Goal: Check status: Check status

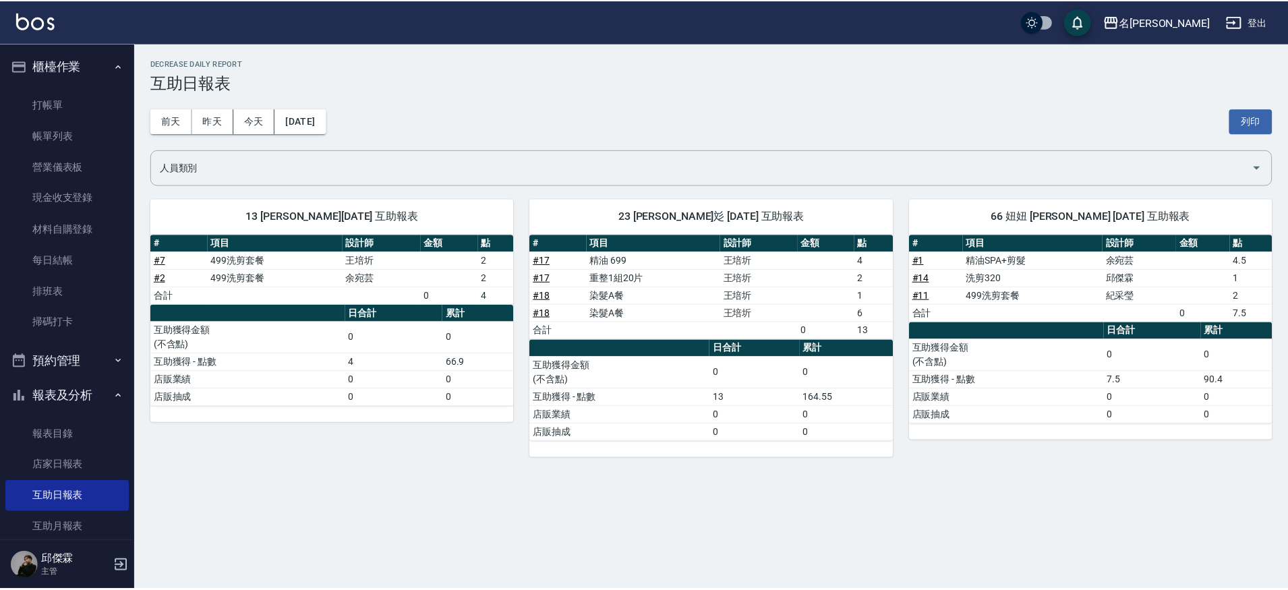
scroll to position [262, 0]
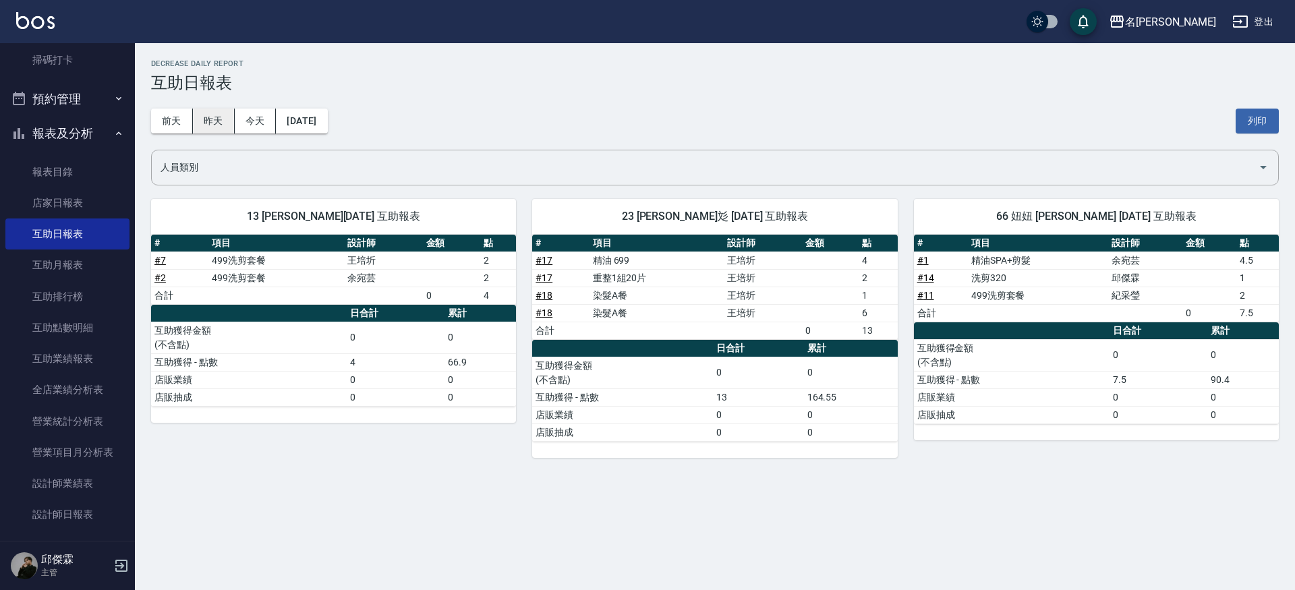
click at [220, 126] on button "昨天" at bounding box center [214, 121] width 42 height 25
click at [177, 125] on button "前天" at bounding box center [172, 121] width 42 height 25
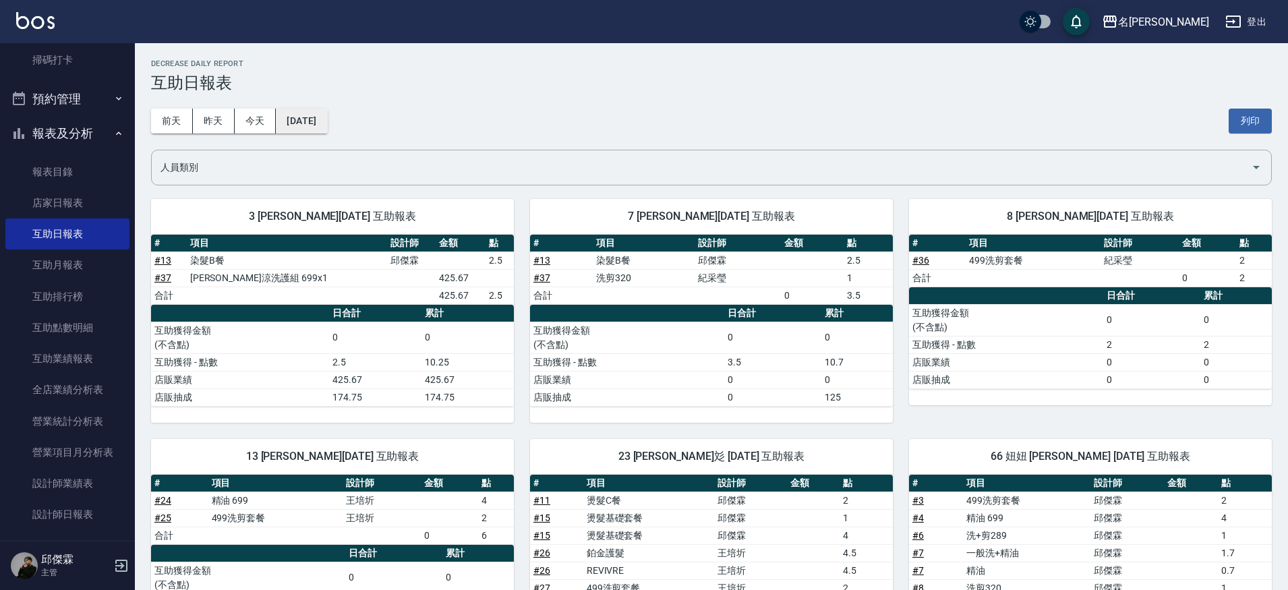
click at [327, 112] on button "[DATE]" at bounding box center [301, 121] width 51 height 25
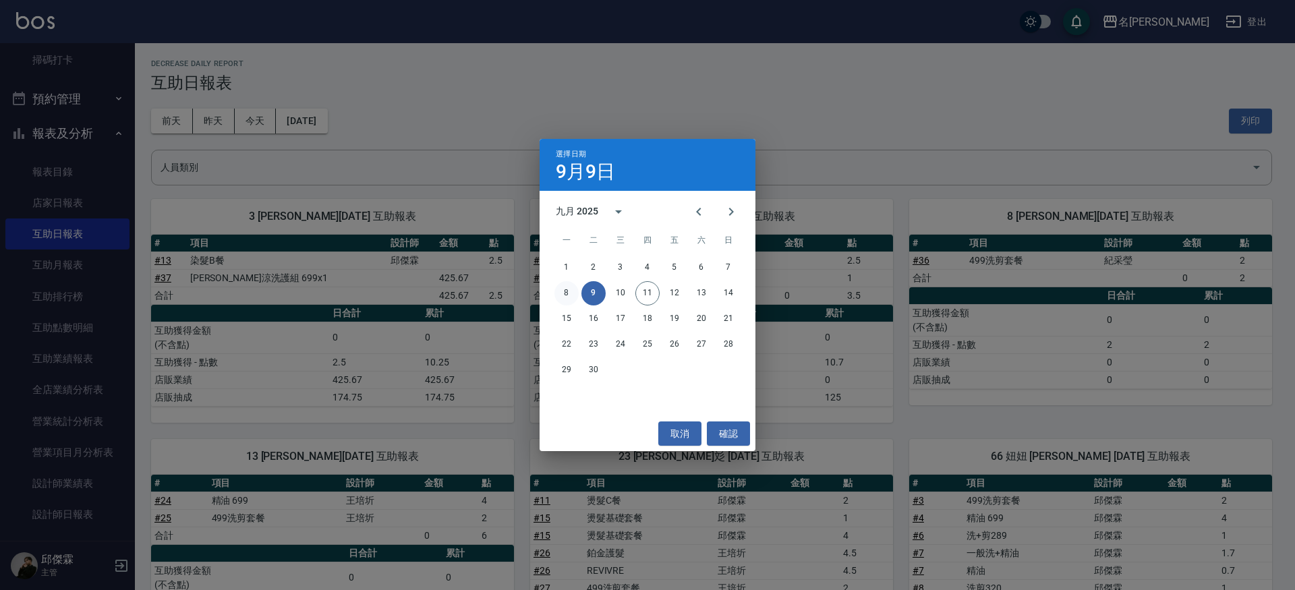
click at [559, 291] on button "8" at bounding box center [566, 293] width 24 height 24
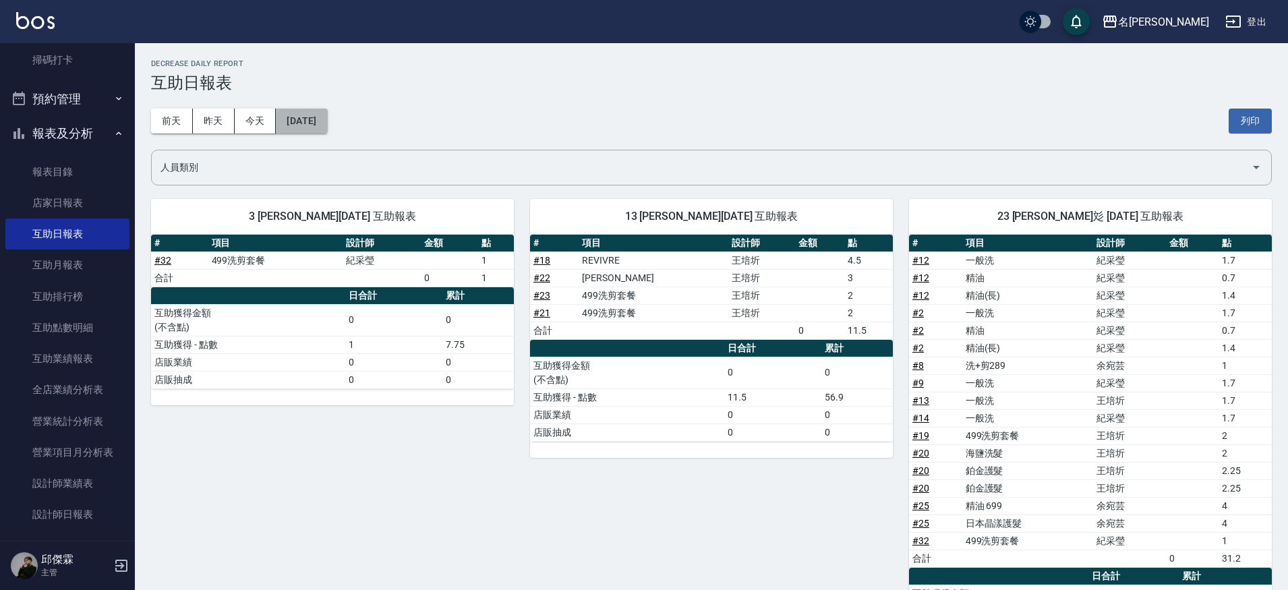
click at [297, 120] on button "[DATE]" at bounding box center [301, 121] width 51 height 25
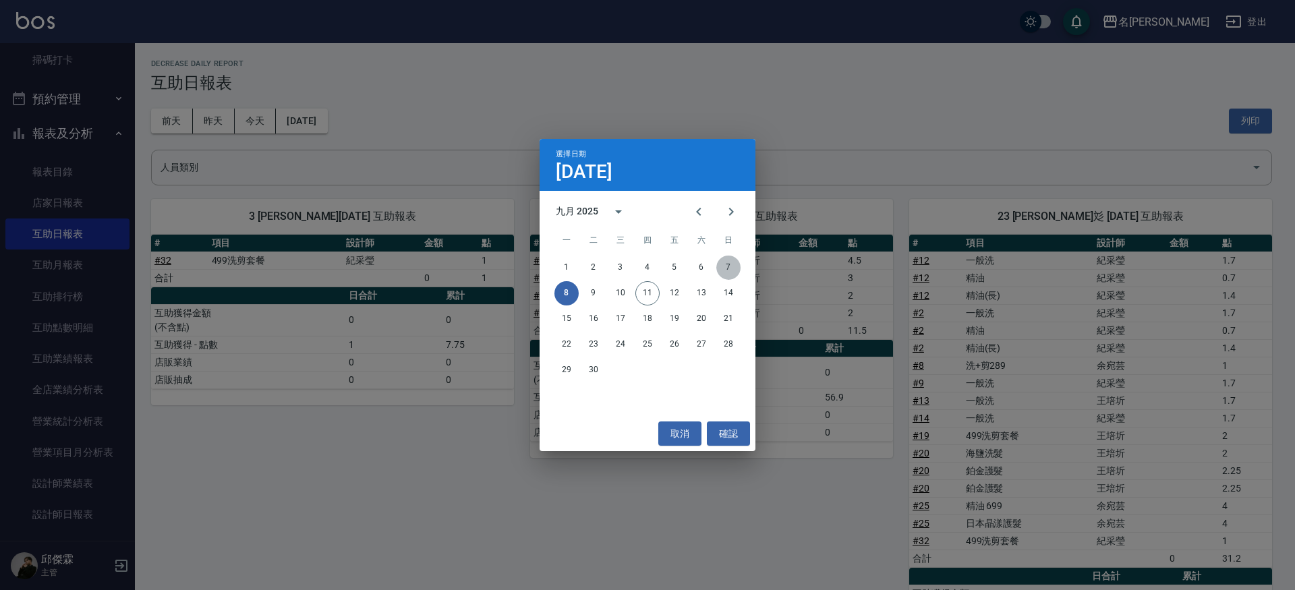
click at [730, 272] on button "7" at bounding box center [728, 268] width 24 height 24
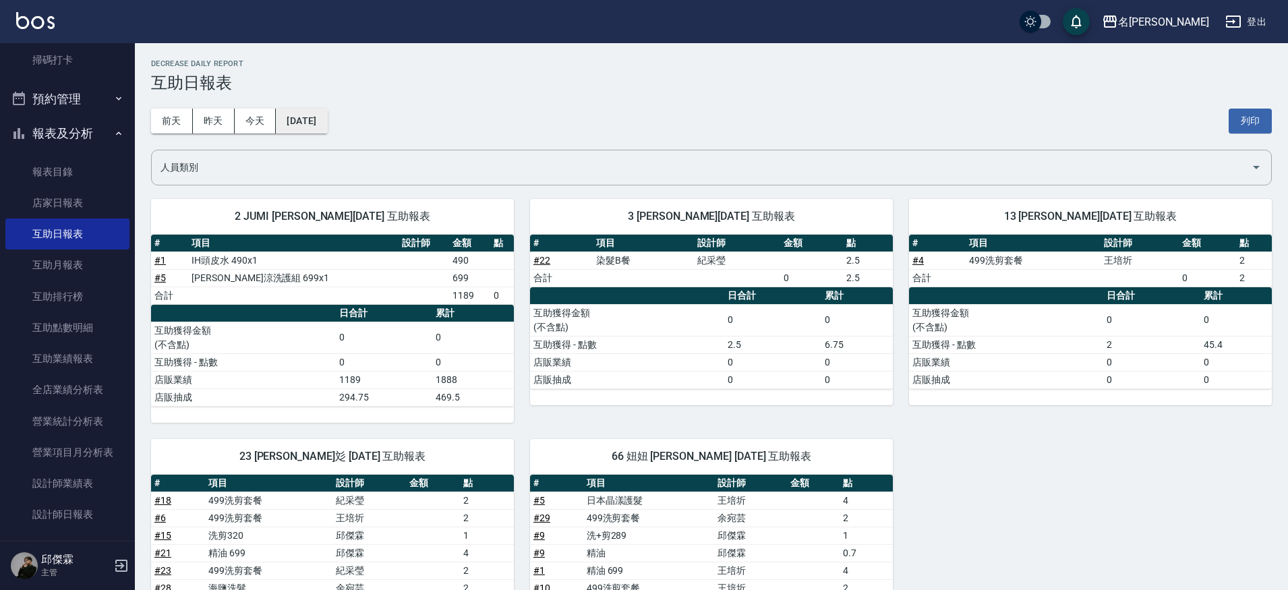
click at [327, 130] on button "[DATE]" at bounding box center [301, 121] width 51 height 25
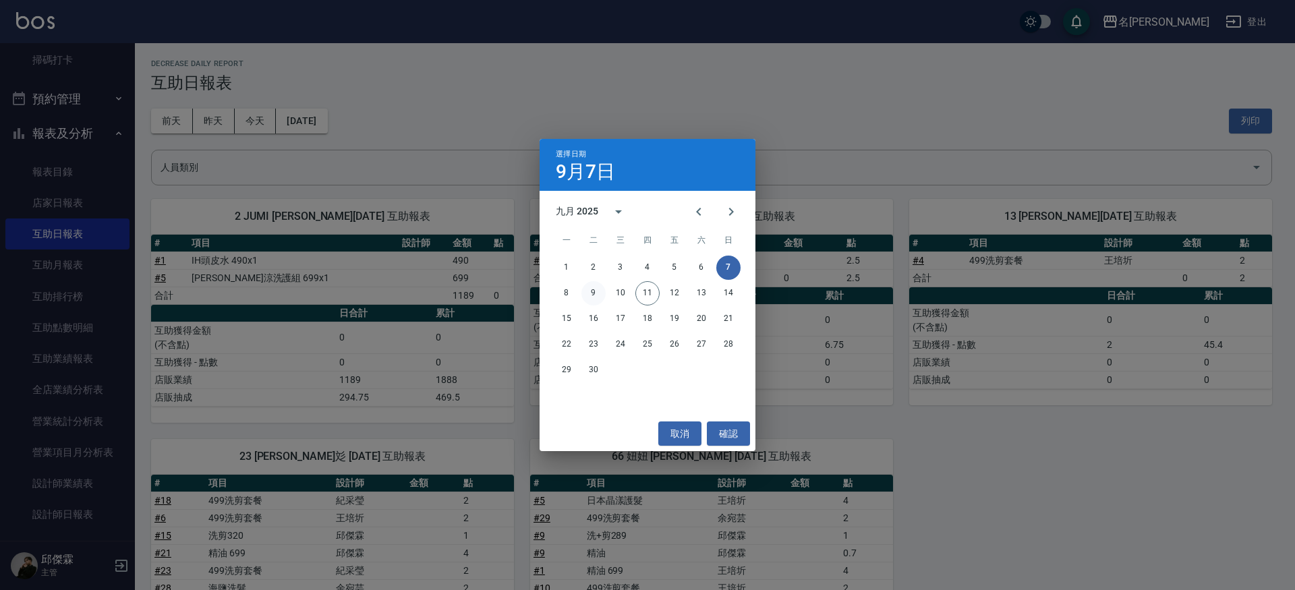
click at [598, 293] on button "9" at bounding box center [593, 293] width 24 height 24
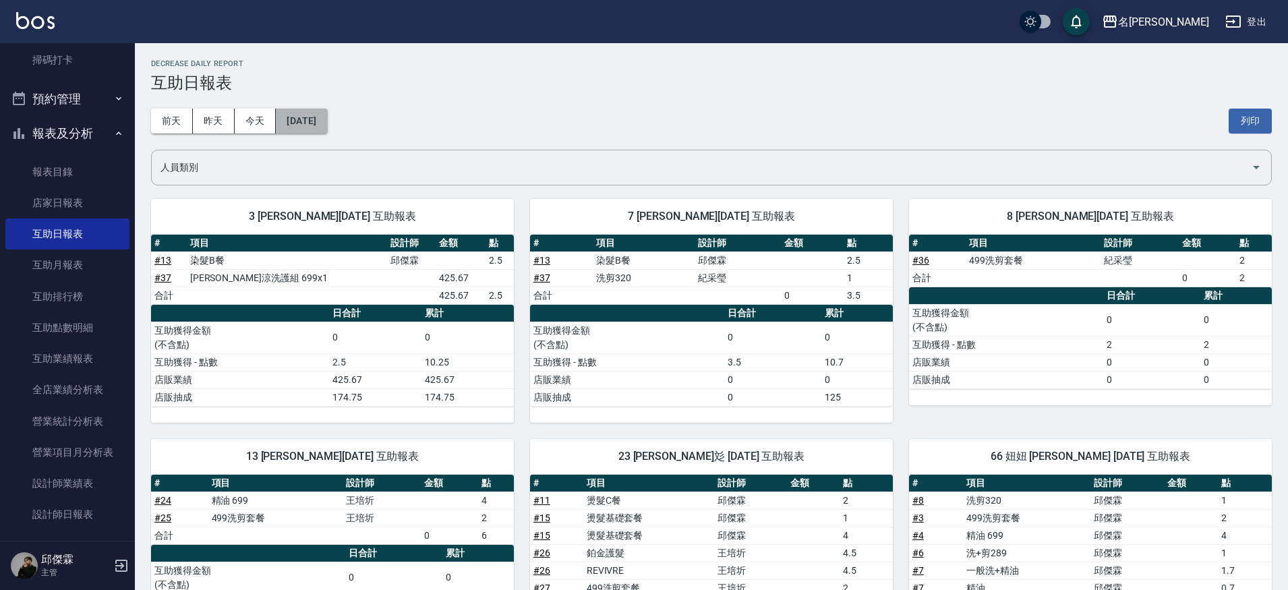
click at [327, 123] on button "[DATE]" at bounding box center [301, 121] width 51 height 25
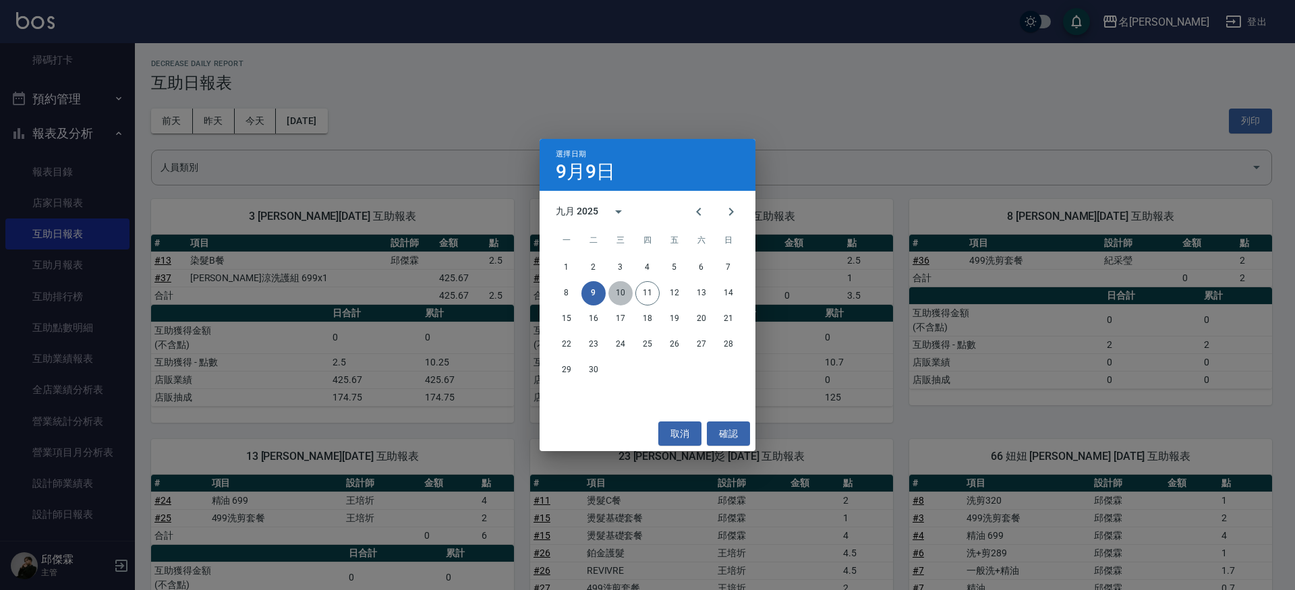
click at [619, 300] on button "10" at bounding box center [620, 293] width 24 height 24
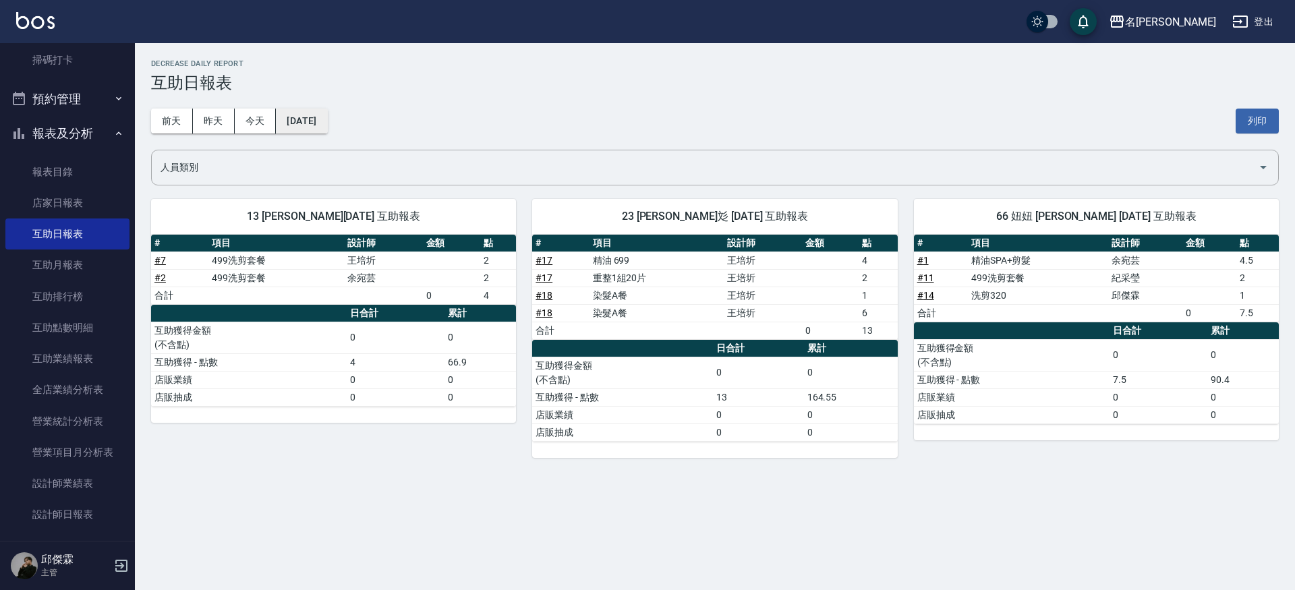
click at [327, 126] on button "[DATE]" at bounding box center [301, 121] width 51 height 25
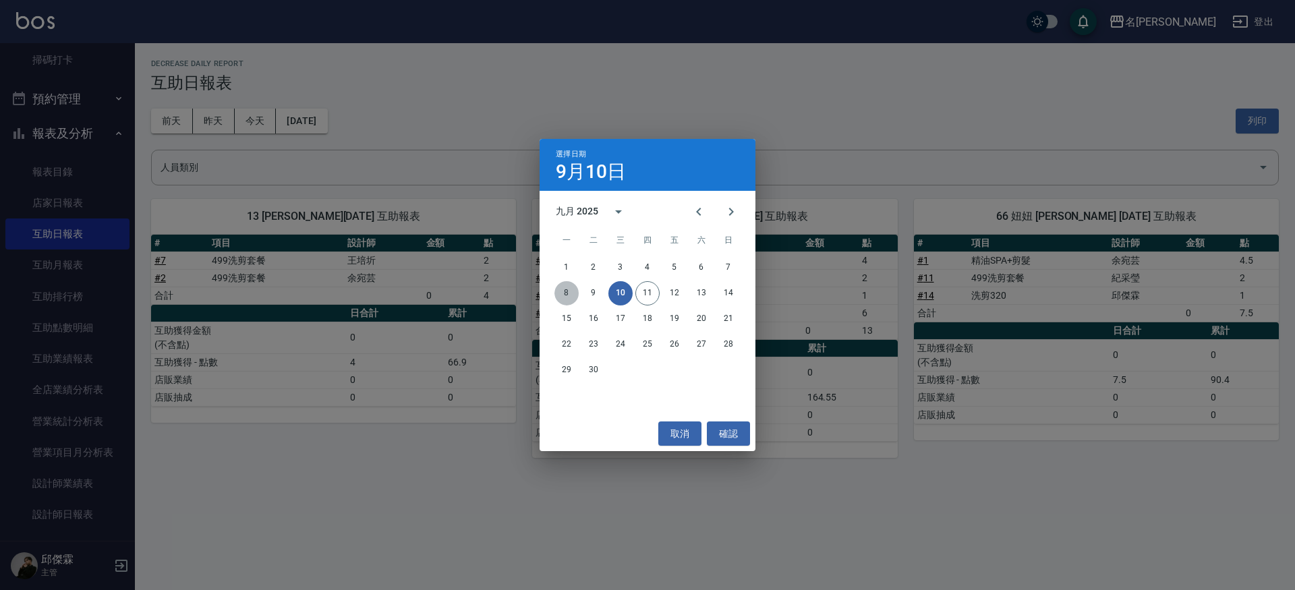
click at [568, 298] on button "8" at bounding box center [566, 293] width 24 height 24
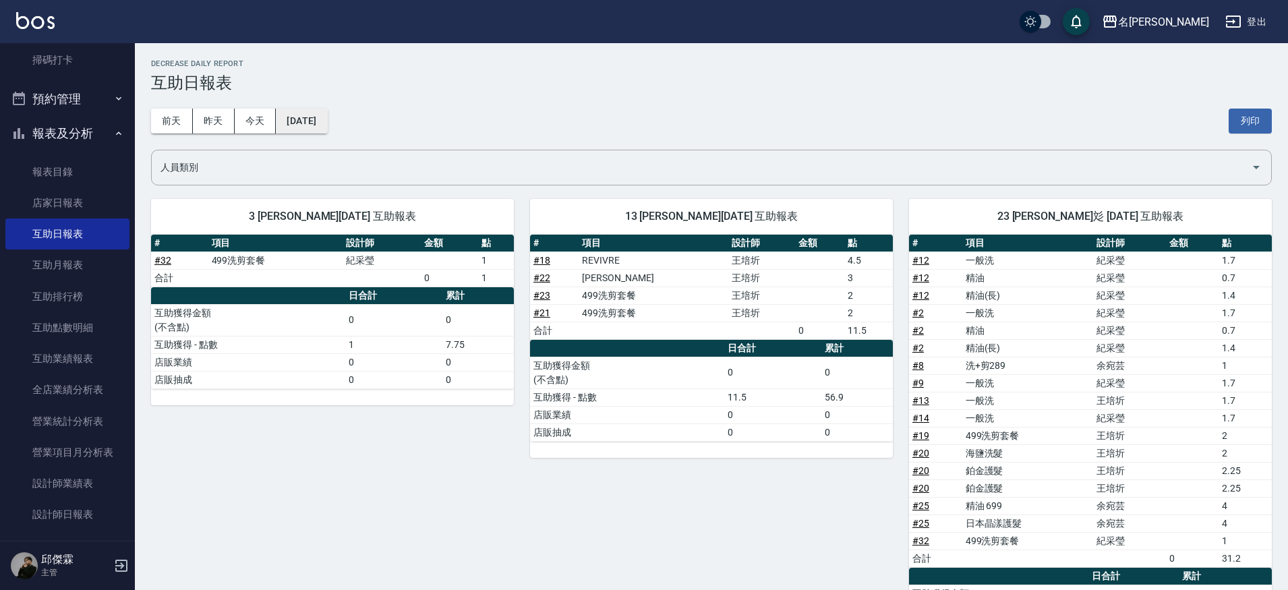
click at [296, 132] on div "[DATE] [DATE] [DATE] [DATE] 列印" at bounding box center [711, 120] width 1121 height 57
click at [303, 129] on button "[DATE]" at bounding box center [301, 121] width 51 height 25
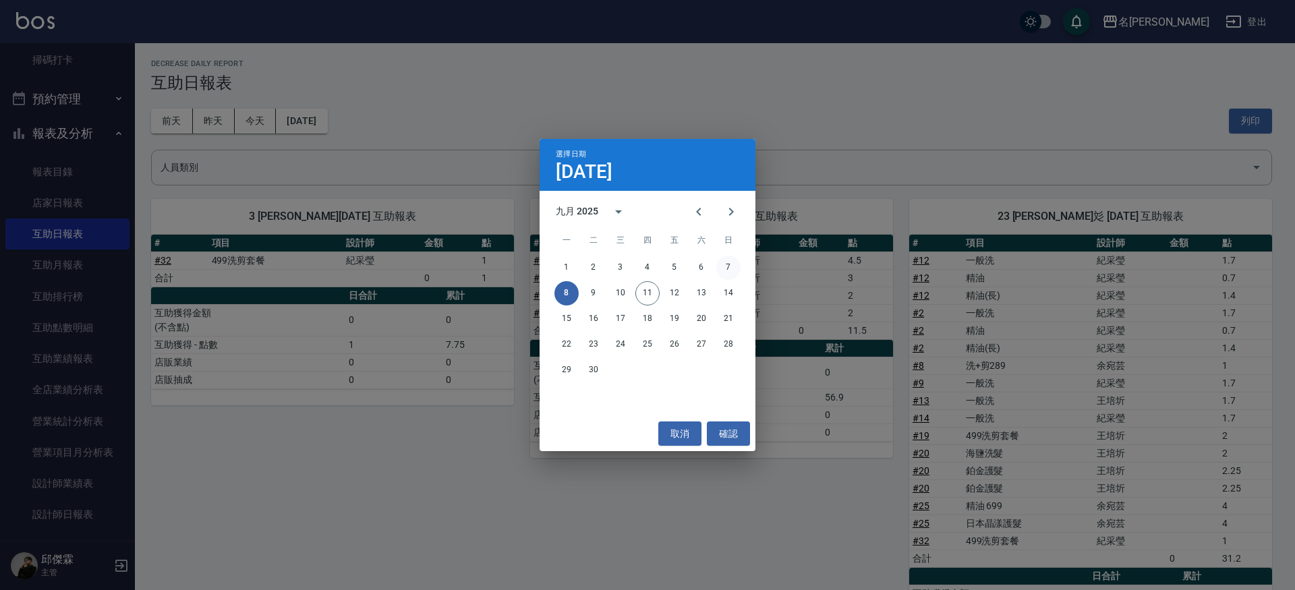
click at [730, 260] on button "7" at bounding box center [728, 268] width 24 height 24
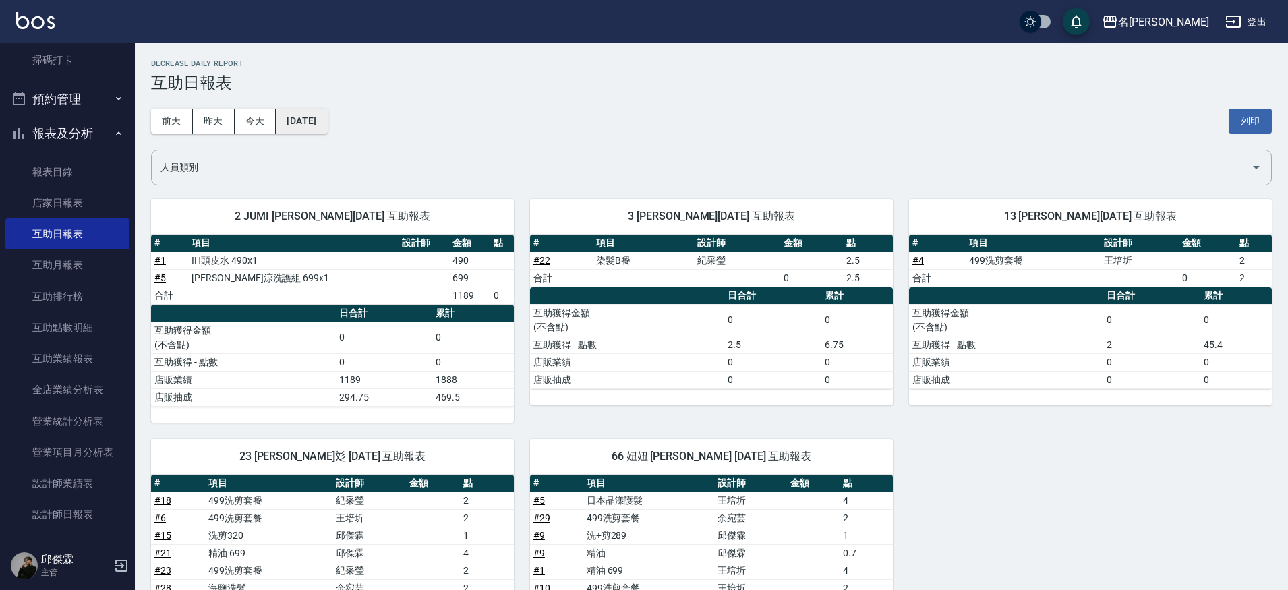
click at [326, 121] on button "[DATE]" at bounding box center [301, 121] width 51 height 25
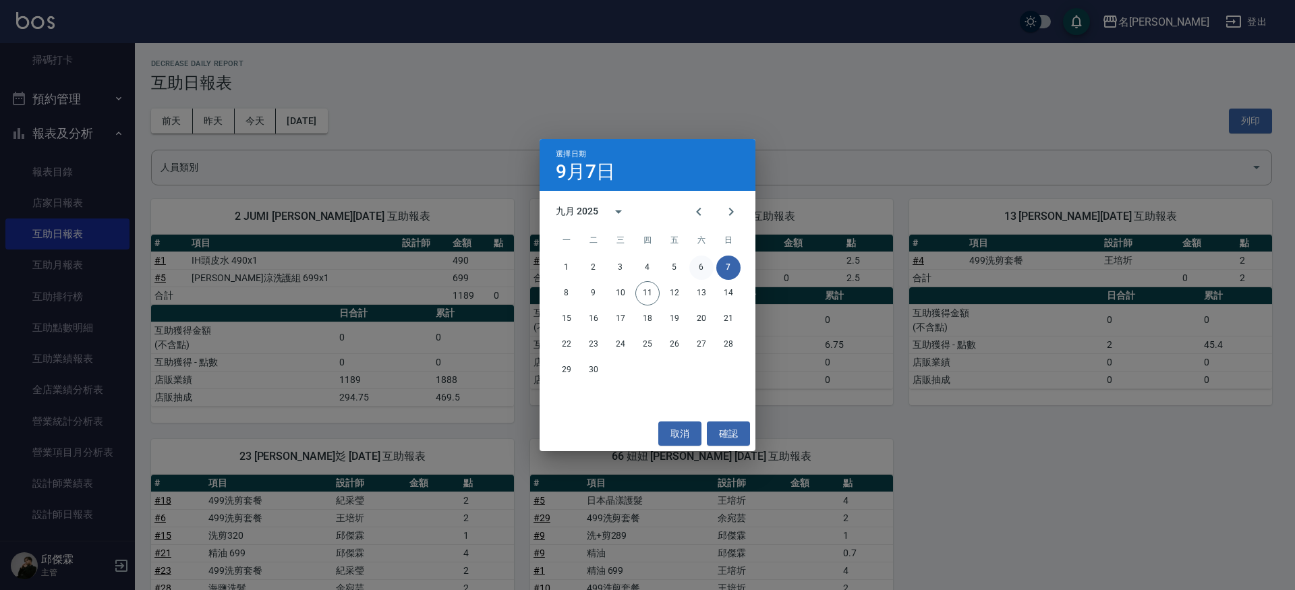
click at [705, 269] on button "6" at bounding box center [701, 268] width 24 height 24
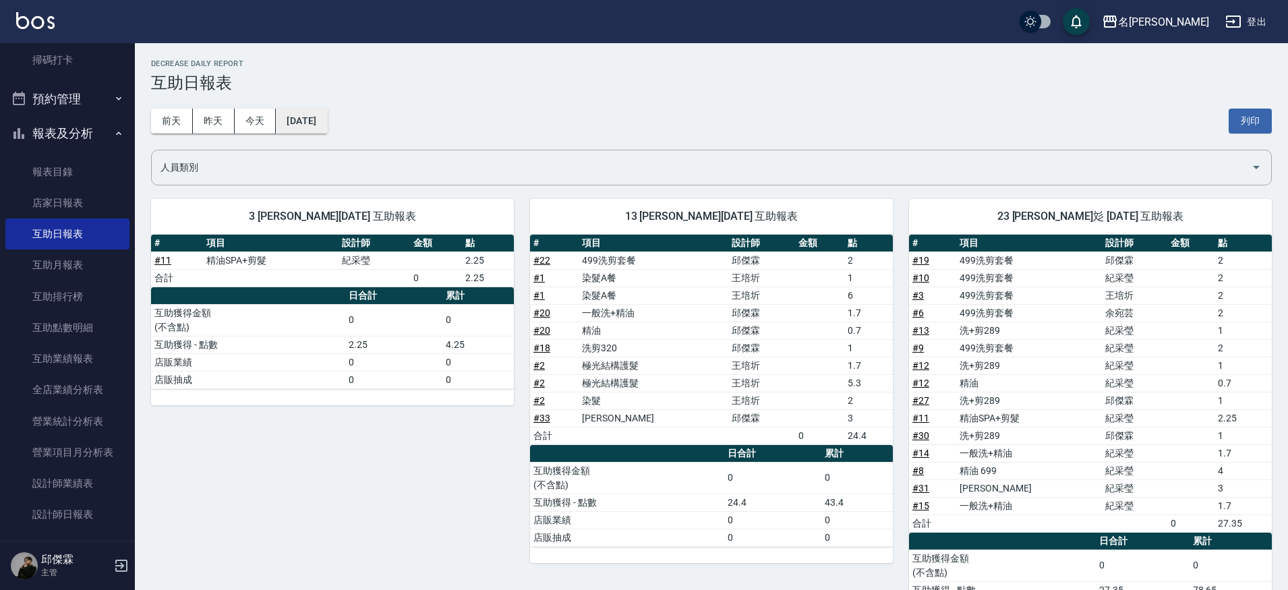
click at [327, 113] on button "[DATE]" at bounding box center [301, 121] width 51 height 25
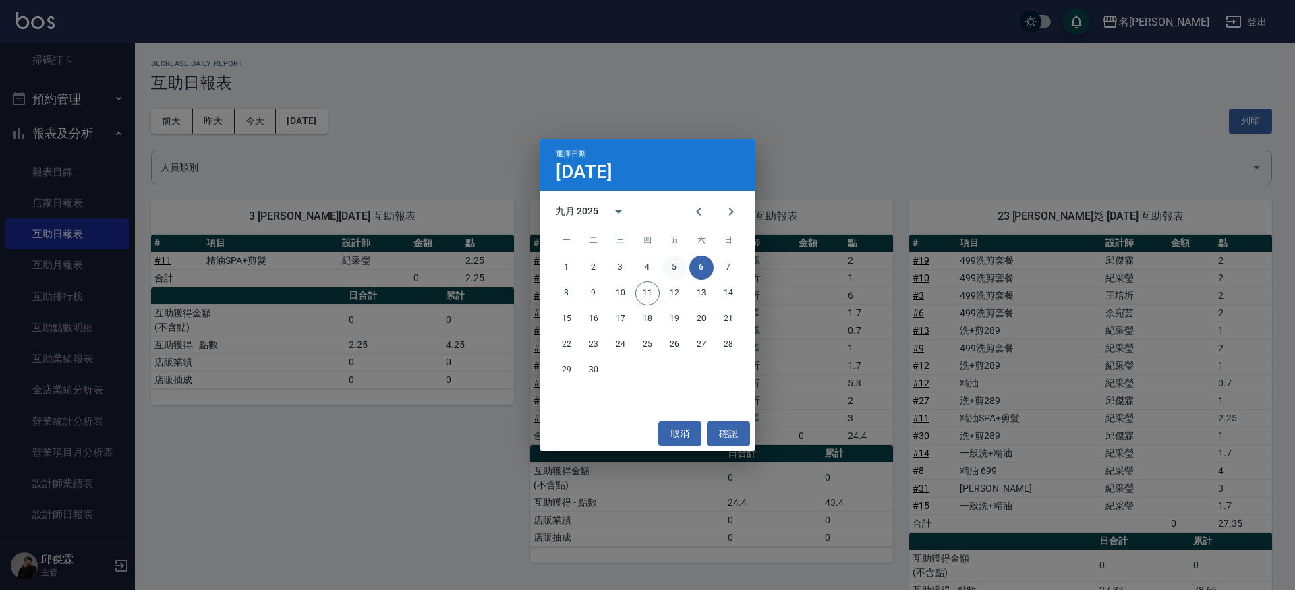
click at [672, 259] on button "5" at bounding box center [674, 268] width 24 height 24
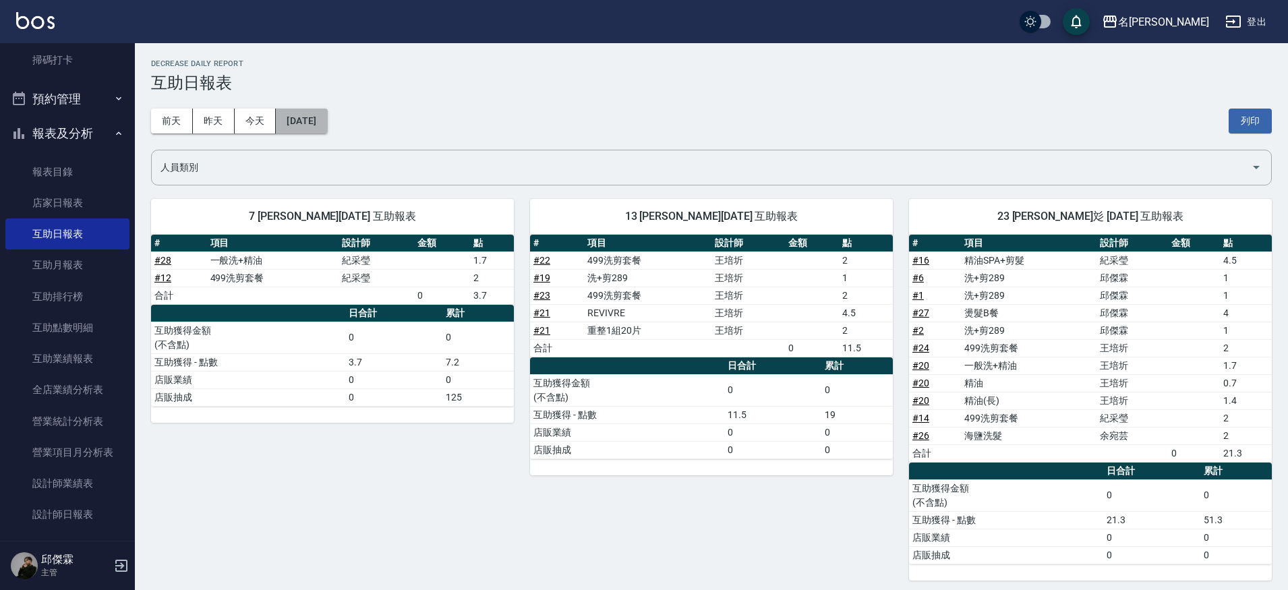
click at [327, 126] on button "[DATE]" at bounding box center [301, 121] width 51 height 25
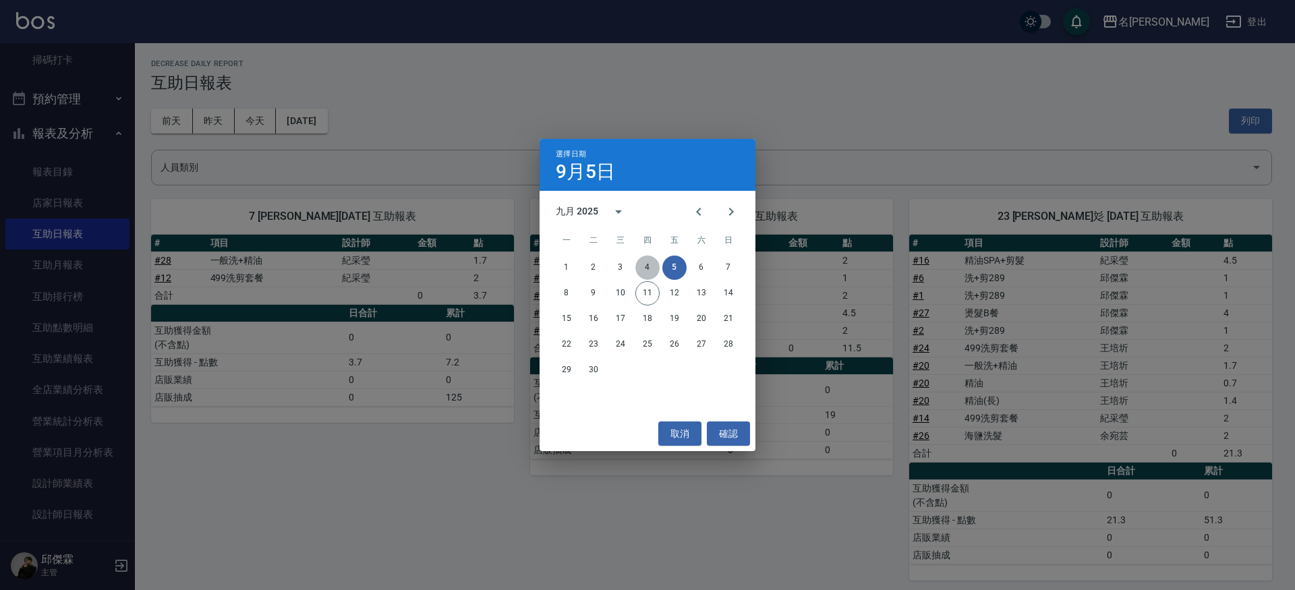
click at [649, 262] on button "4" at bounding box center [647, 268] width 24 height 24
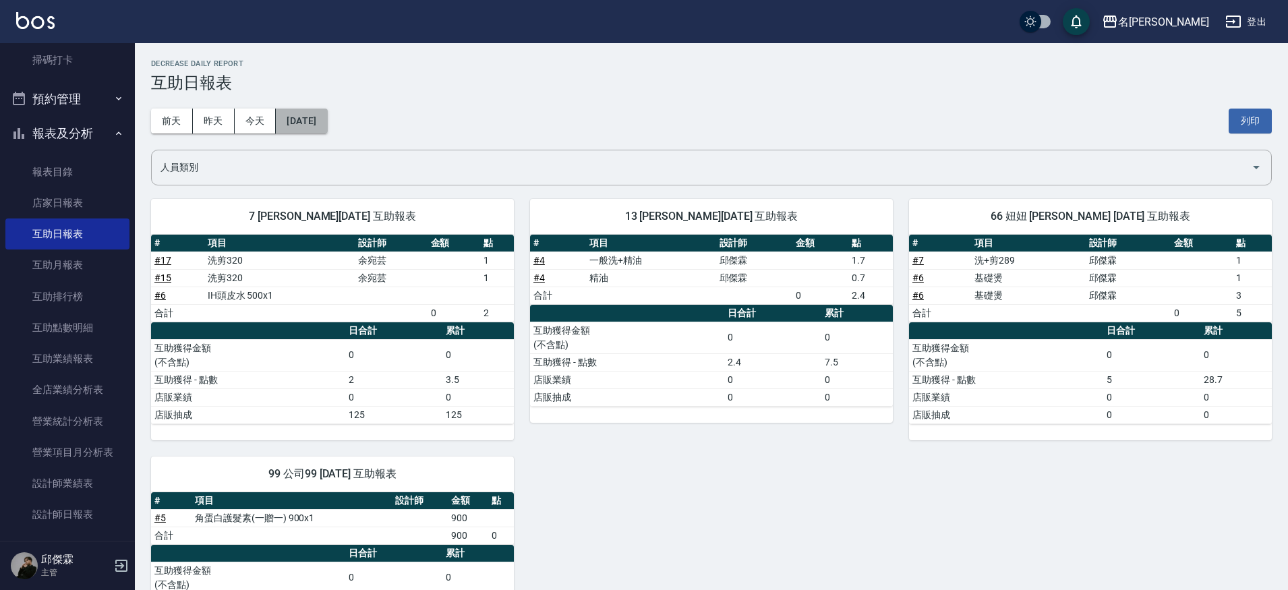
click at [326, 111] on button "[DATE]" at bounding box center [301, 121] width 51 height 25
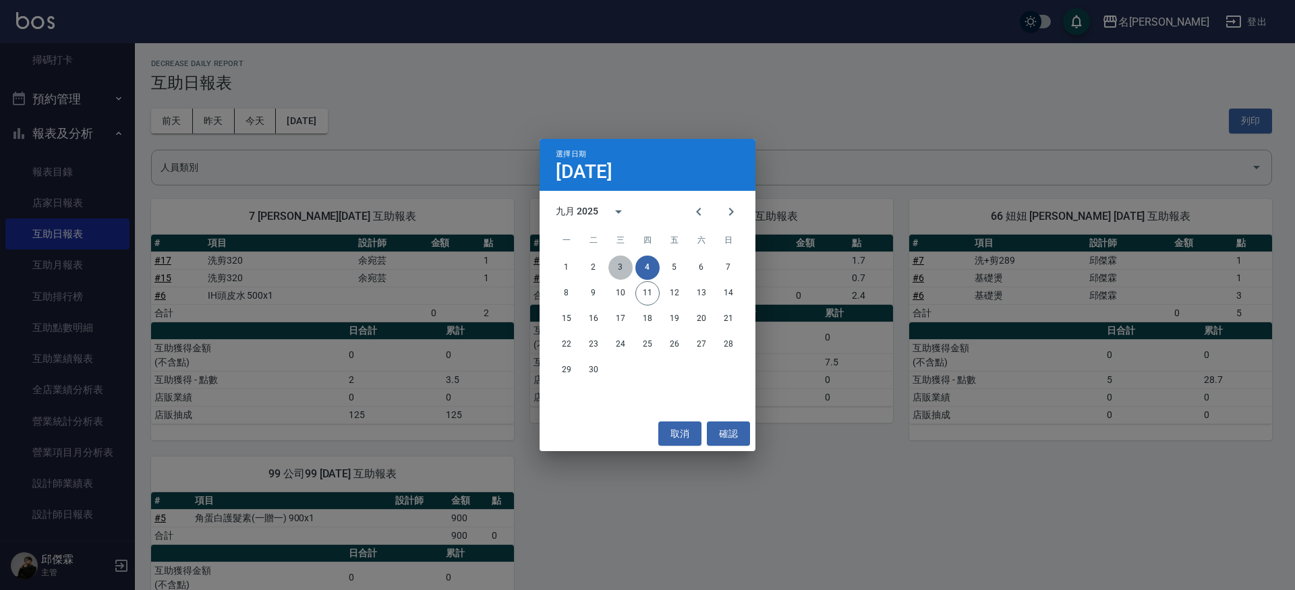
click at [620, 268] on button "3" at bounding box center [620, 268] width 24 height 24
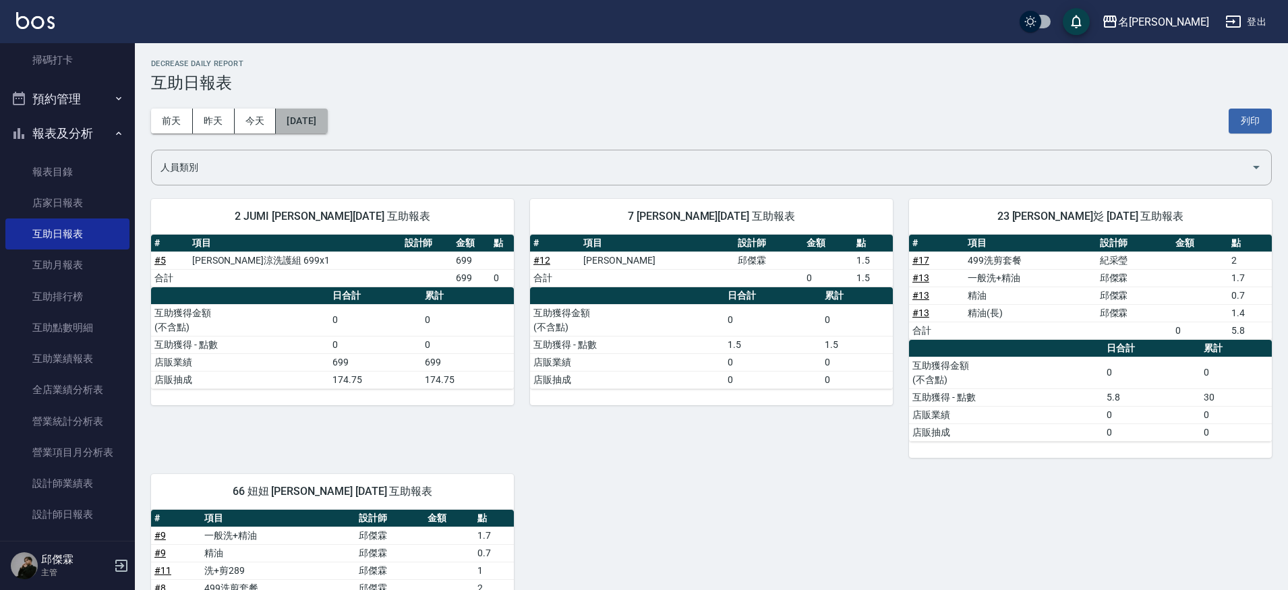
click at [322, 124] on button "[DATE]" at bounding box center [301, 121] width 51 height 25
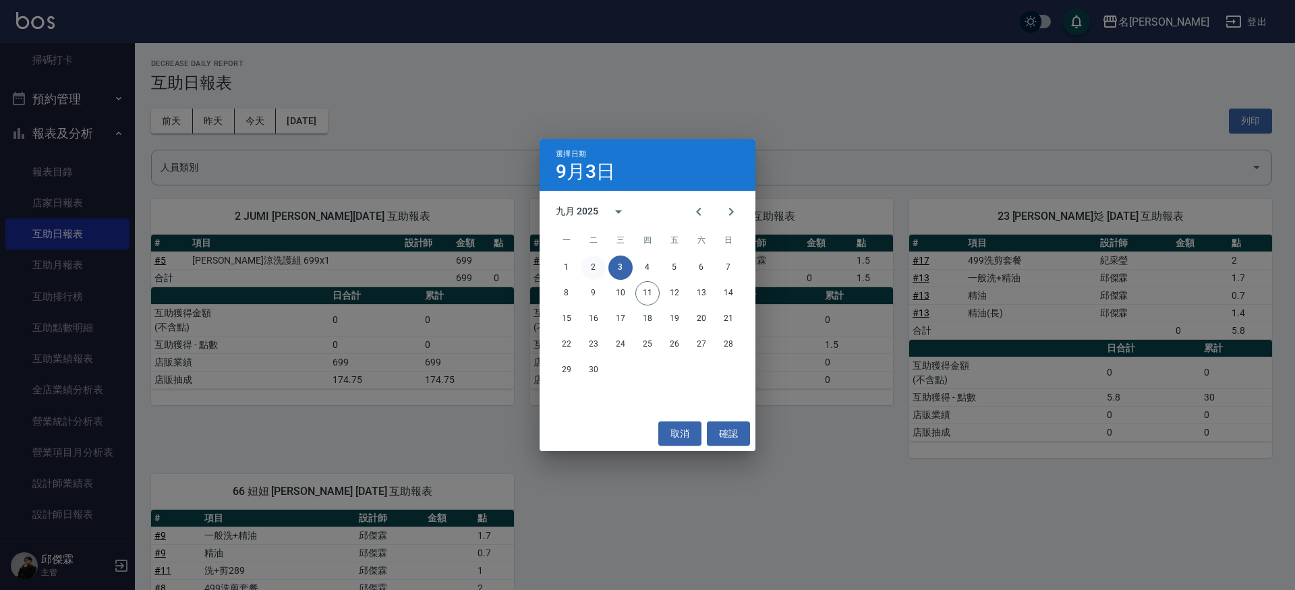
click at [593, 262] on button "2" at bounding box center [593, 268] width 24 height 24
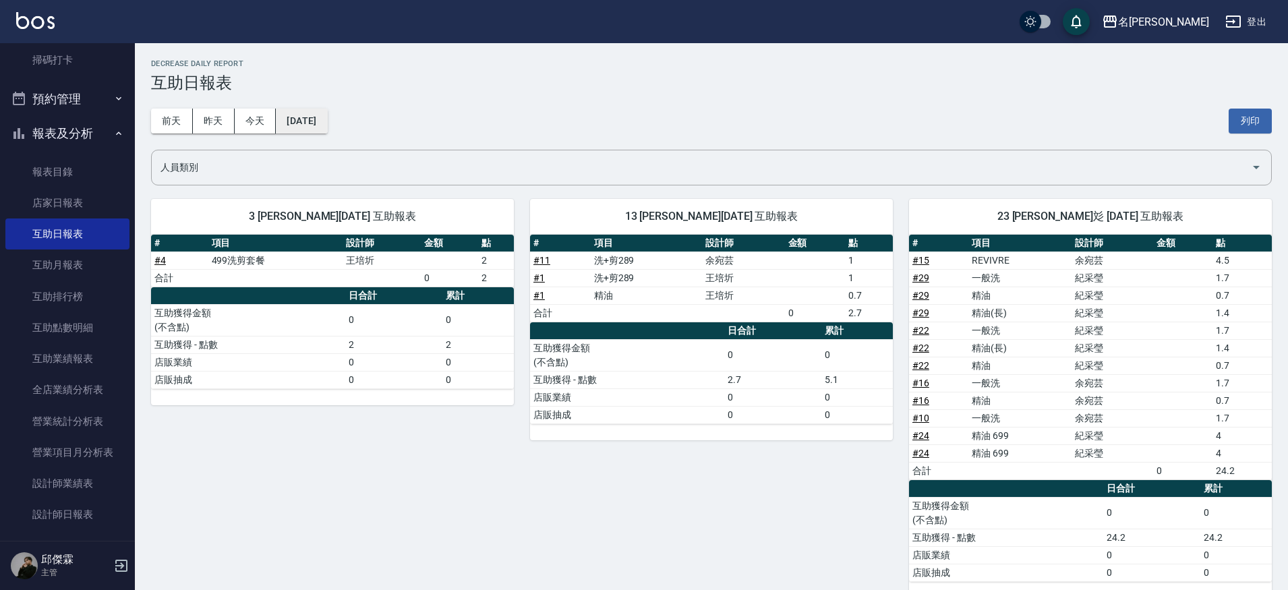
click at [327, 125] on button "[DATE]" at bounding box center [301, 121] width 51 height 25
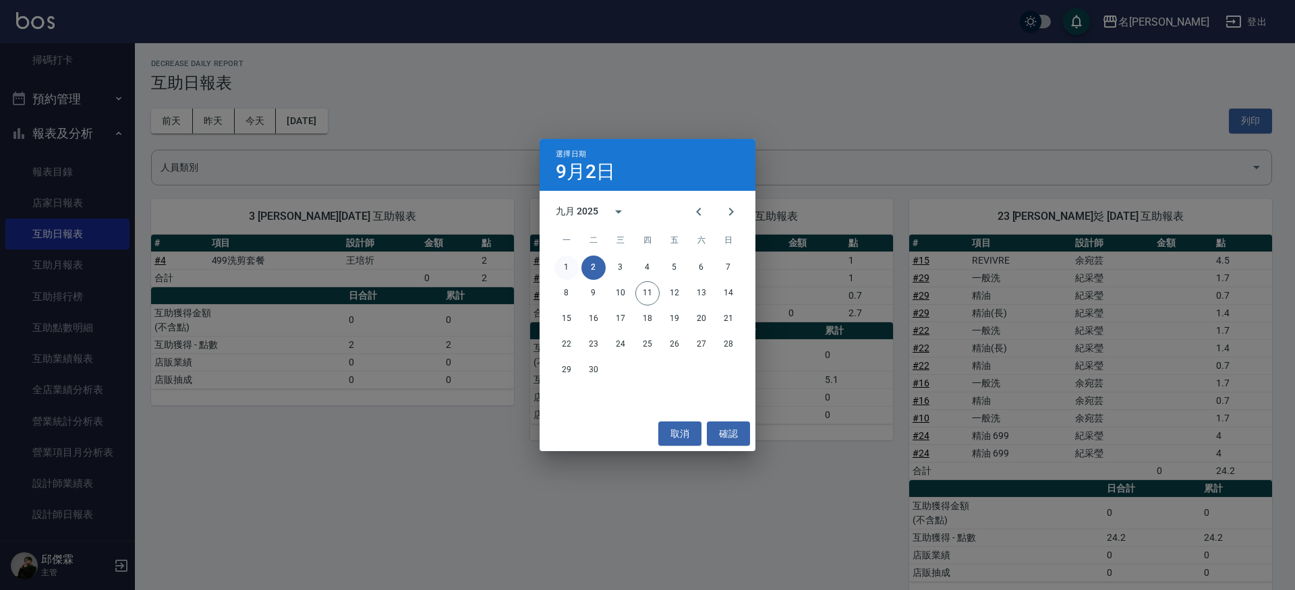
click at [567, 275] on button "1" at bounding box center [566, 268] width 24 height 24
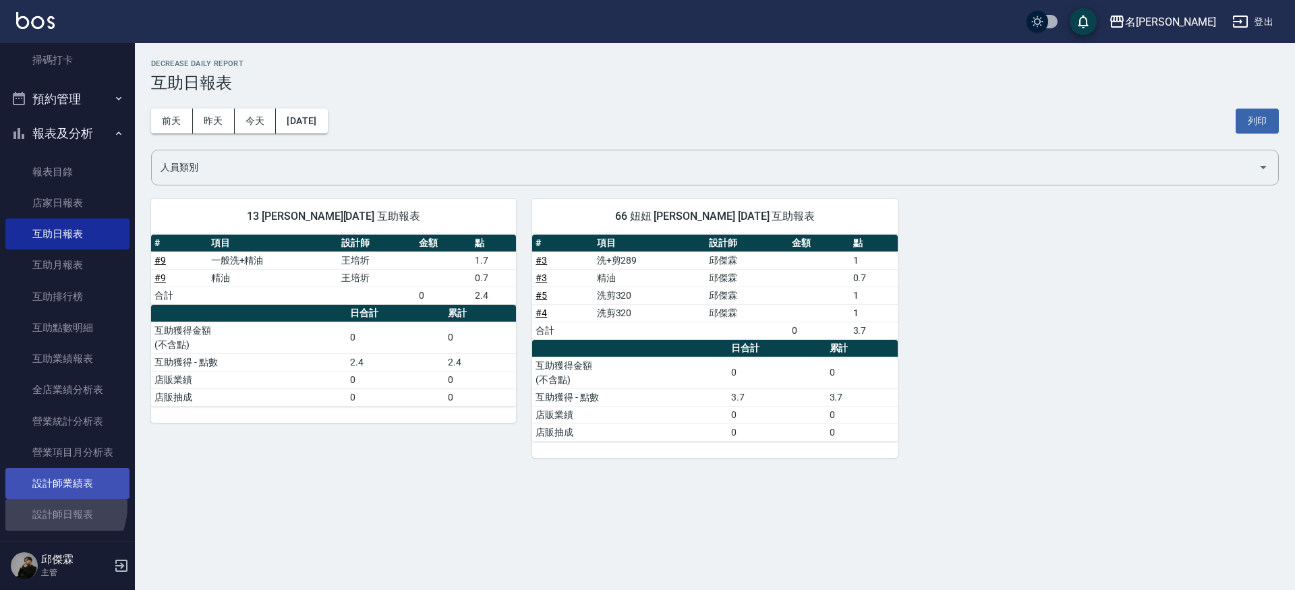
drag, startPoint x: 55, startPoint y: 502, endPoint x: 62, endPoint y: 493, distance: 12.0
click at [55, 502] on link "設計師日報表" at bounding box center [67, 514] width 124 height 31
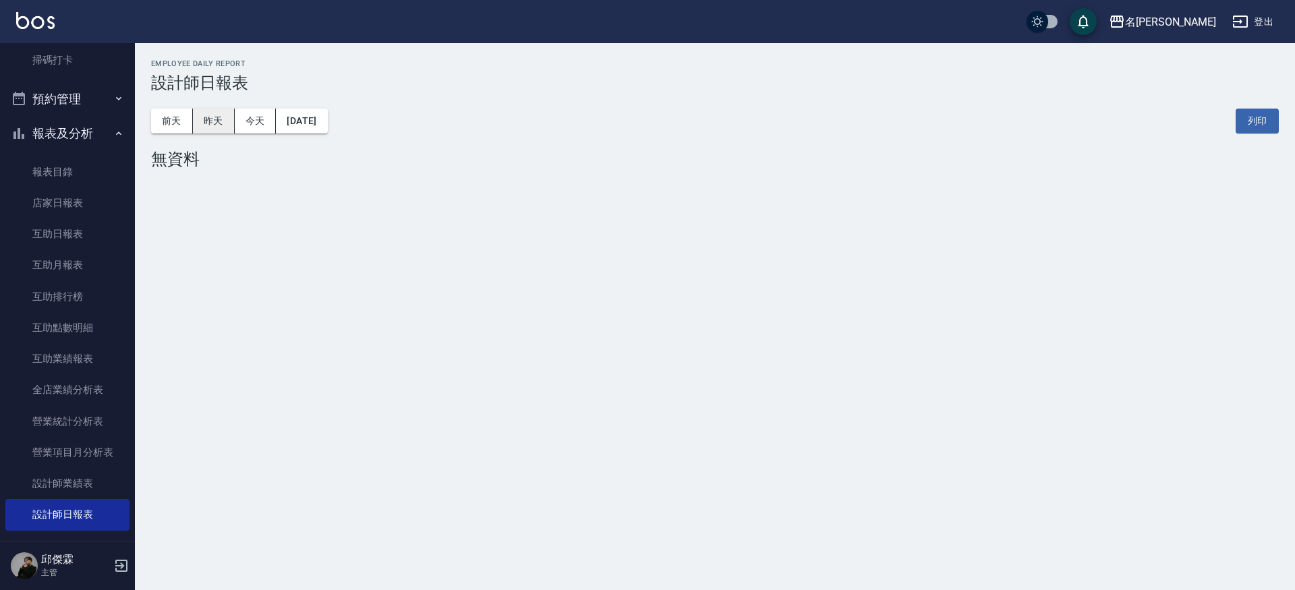
click at [222, 121] on button "昨天" at bounding box center [214, 121] width 42 height 25
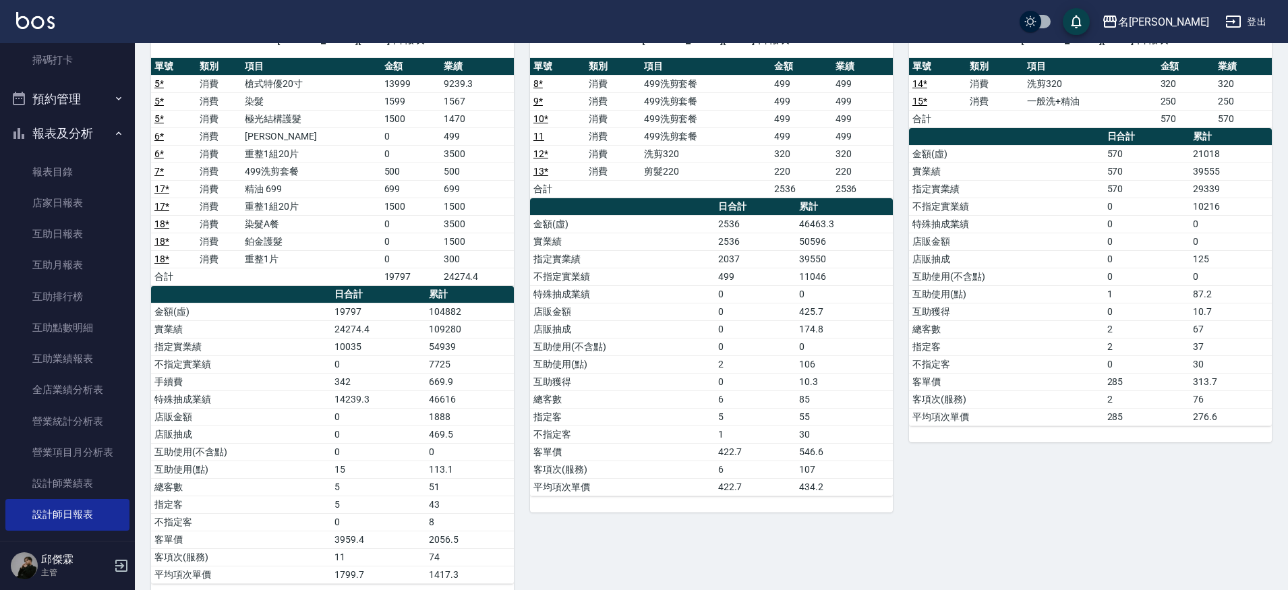
scroll to position [210, 0]
